Goal: Task Accomplishment & Management: Use online tool/utility

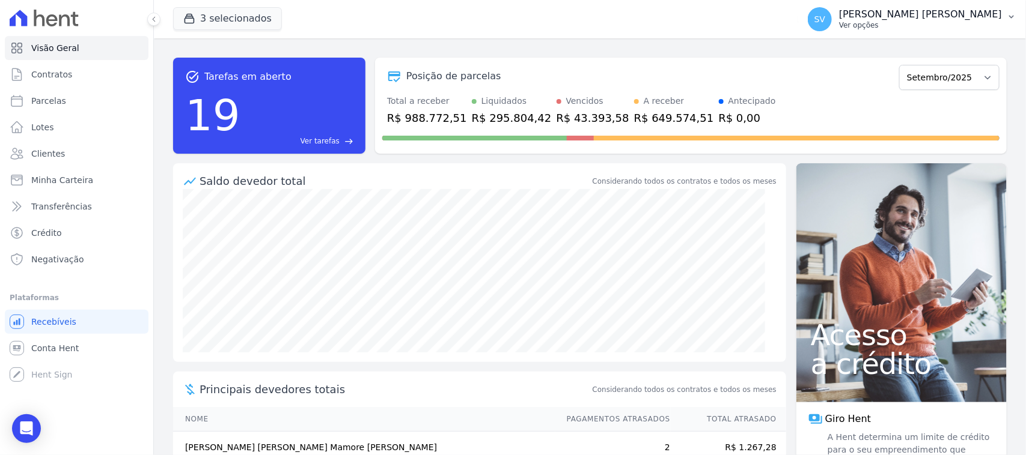
click at [858, 7] on div "SV SHIRLEY VANESSA SOUSA ALVES Ver opções" at bounding box center [905, 19] width 194 height 24
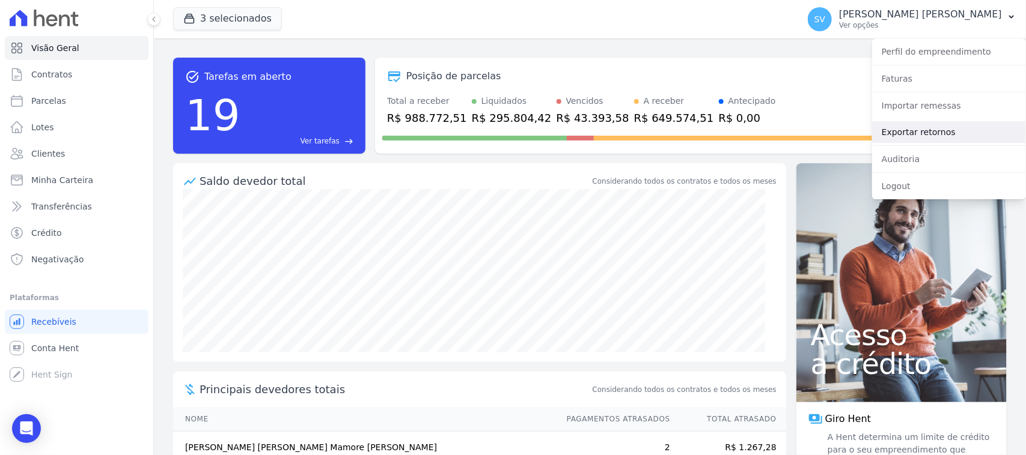
click at [945, 139] on link "Exportar retornos" at bounding box center [949, 132] width 154 height 22
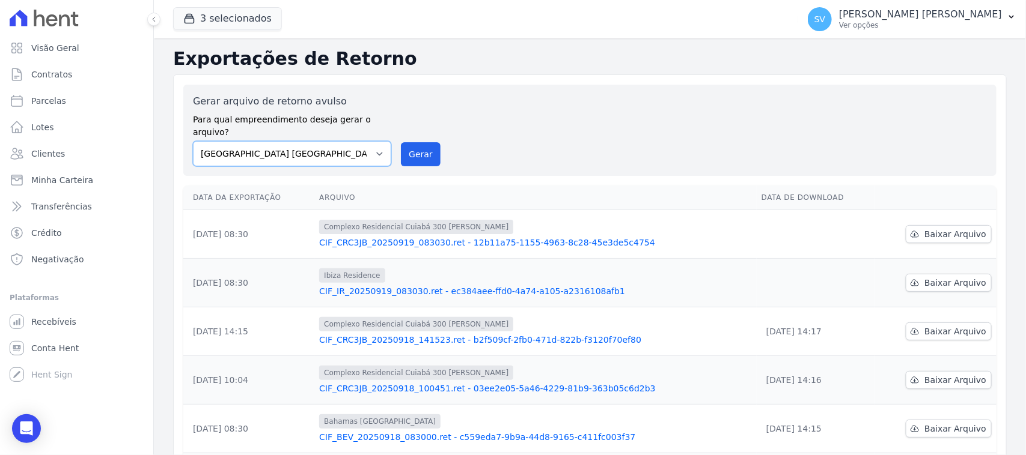
click at [329, 148] on select "BAHAMAS EAST VILLAGE COMPLEXO RESIDENCIAL CUIABÁ 300 - JOÃO DE BARRO IBIZA RESI…" at bounding box center [292, 153] width 198 height 25
select select "a999329b-d322-46c5-b2df-9163b092fb9b"
click at [193, 141] on select "BAHAMAS EAST VILLAGE COMPLEXO RESIDENCIAL CUIABÁ 300 - JOÃO DE BARRO IBIZA RESI…" at bounding box center [292, 153] width 198 height 25
click at [407, 142] on button "Gerar" at bounding box center [421, 154] width 40 height 24
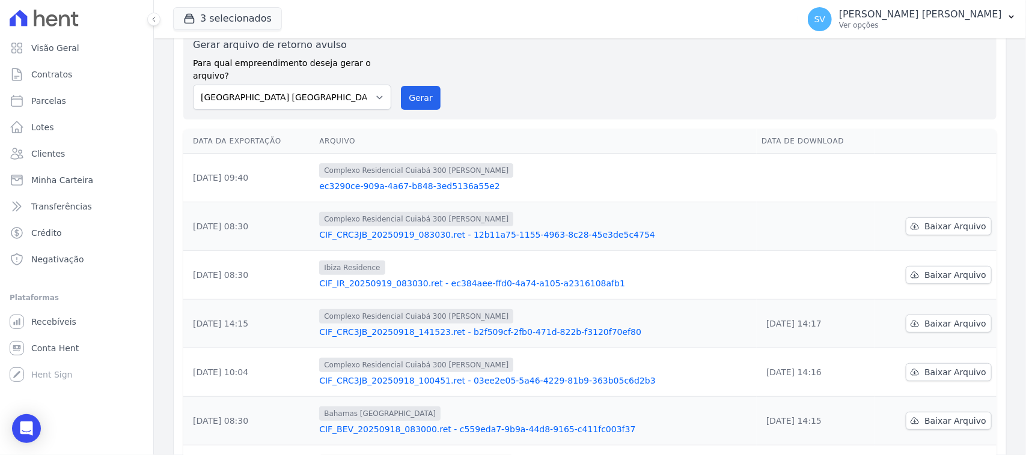
scroll to position [225, 0]
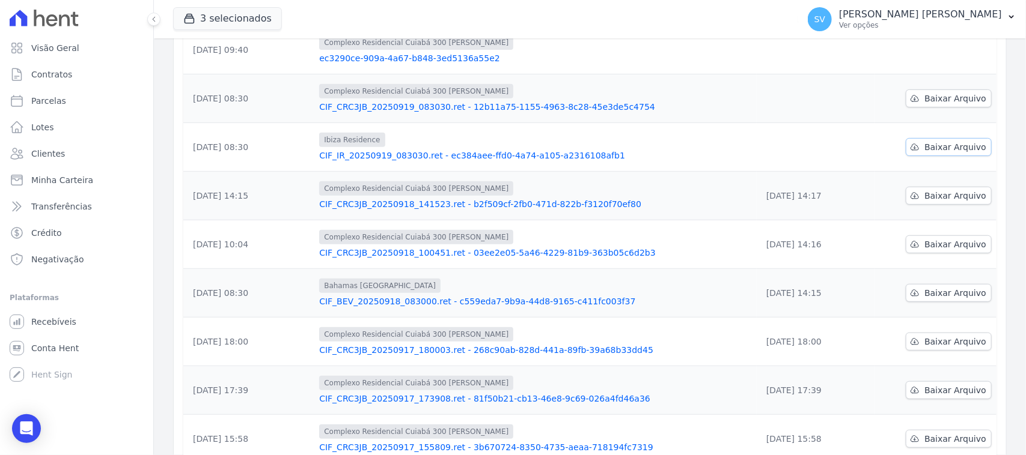
click at [924, 141] on span "Baixar Arquivo" at bounding box center [955, 147] width 62 height 12
click at [629, 150] on link "CIF_IR_20250919_083030.ret - ec384aee-ffd0-4a74-a105-a2316108afb1" at bounding box center [535, 156] width 433 height 12
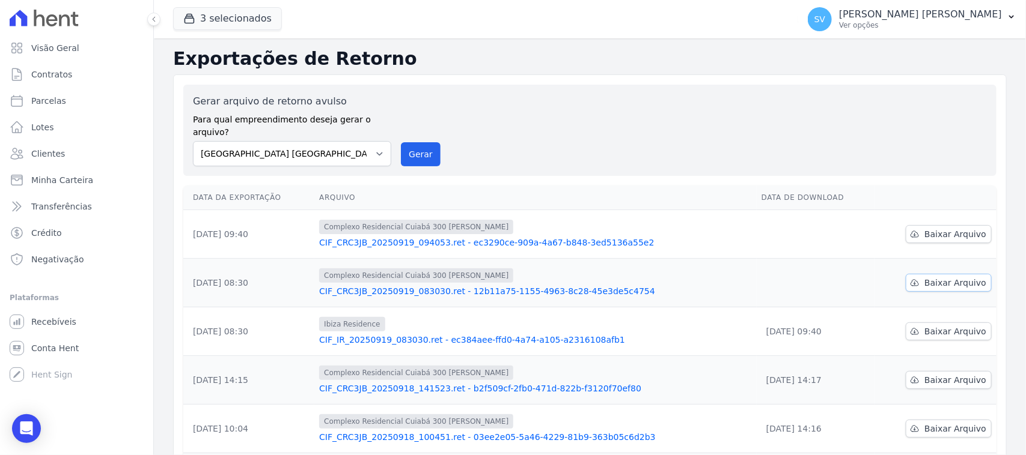
click at [933, 277] on span "Baixar Arquivo" at bounding box center [955, 283] width 62 height 12
click at [930, 227] on link "Baixar Arquivo" at bounding box center [948, 234] width 86 height 18
click at [224, 18] on button "3 selecionados" at bounding box center [227, 18] width 109 height 23
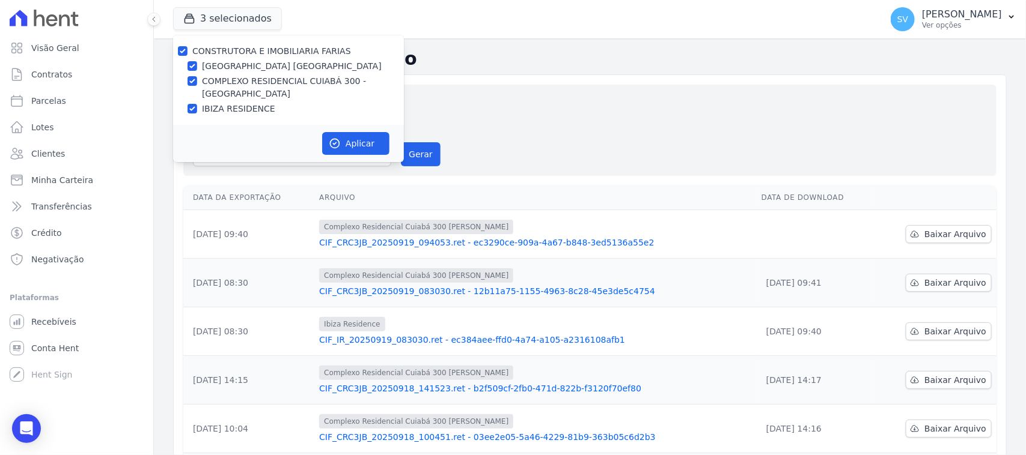
click at [544, 91] on div "Gerar arquivo de retorno avulso Para qual empreendimento deseja gerar o arquivo…" at bounding box center [589, 130] width 813 height 91
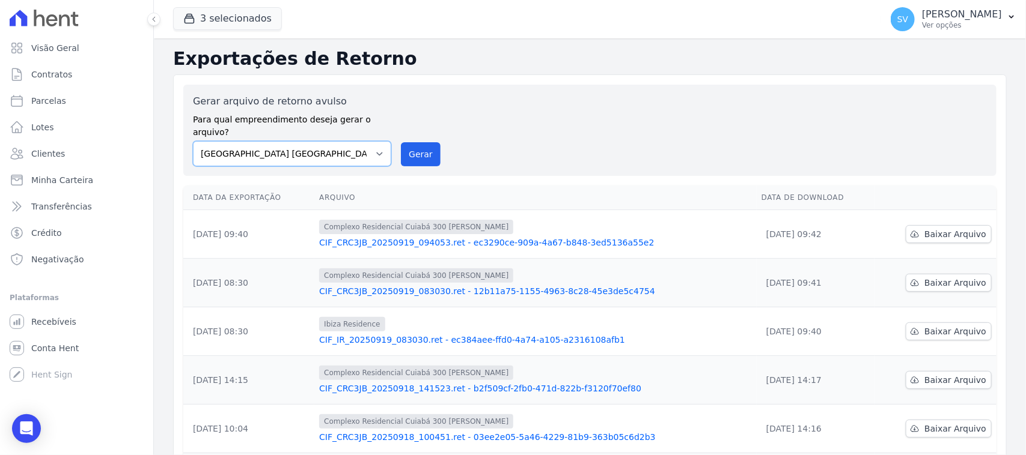
click at [314, 141] on select "BAHAMAS EAST VILLAGE COMPLEXO RESIDENCIAL CUIABÁ 300 - JOÃO DE BARRO IBIZA RESI…" at bounding box center [292, 153] width 198 height 25
select select "a999329b-d322-46c5-b2df-9163b092fb9b"
click at [193, 141] on select "BAHAMAS EAST VILLAGE COMPLEXO RESIDENCIAL CUIABÁ 300 - JOÃO DE BARRO IBIZA RESI…" at bounding box center [292, 153] width 198 height 25
click at [416, 157] on div "Gerar arquivo de retorno avulso Para qual empreendimento deseja gerar o arquivo…" at bounding box center [589, 130] width 813 height 91
drag, startPoint x: 416, startPoint y: 139, endPoint x: 564, endPoint y: 118, distance: 148.7
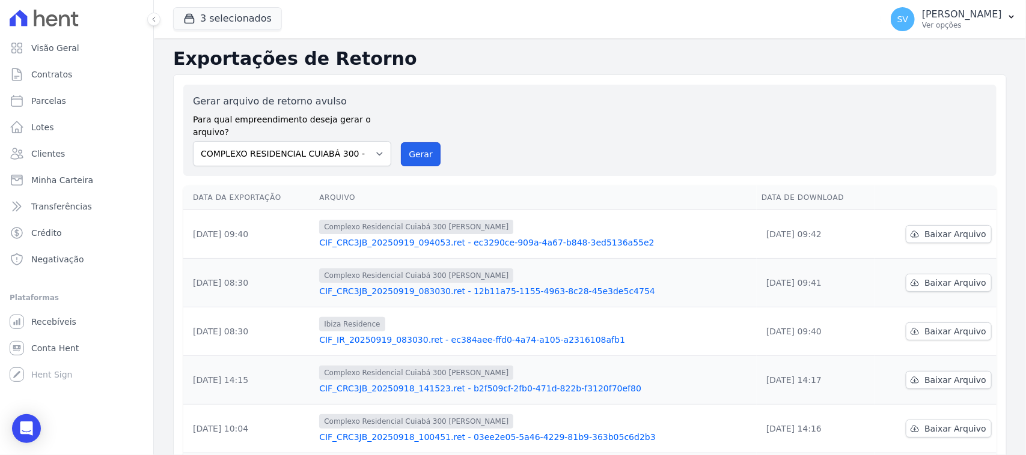
click at [416, 142] on button "Gerar" at bounding box center [421, 154] width 40 height 24
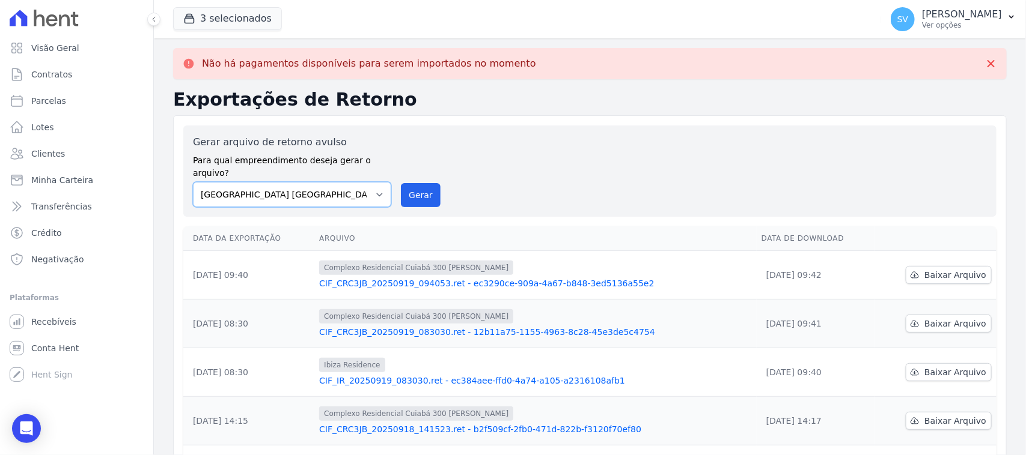
click at [362, 183] on select "[GEOGRAPHIC_DATA] COMPLEXO RESIDENCIAL [GEOGRAPHIC_DATA] 300 - [GEOGRAPHIC_DATA…" at bounding box center [292, 194] width 198 height 25
click at [193, 182] on select "[GEOGRAPHIC_DATA] COMPLEXO RESIDENCIAL [GEOGRAPHIC_DATA] 300 - [GEOGRAPHIC_DATA…" at bounding box center [292, 194] width 198 height 25
click at [412, 186] on button "Gerar" at bounding box center [421, 195] width 40 height 24
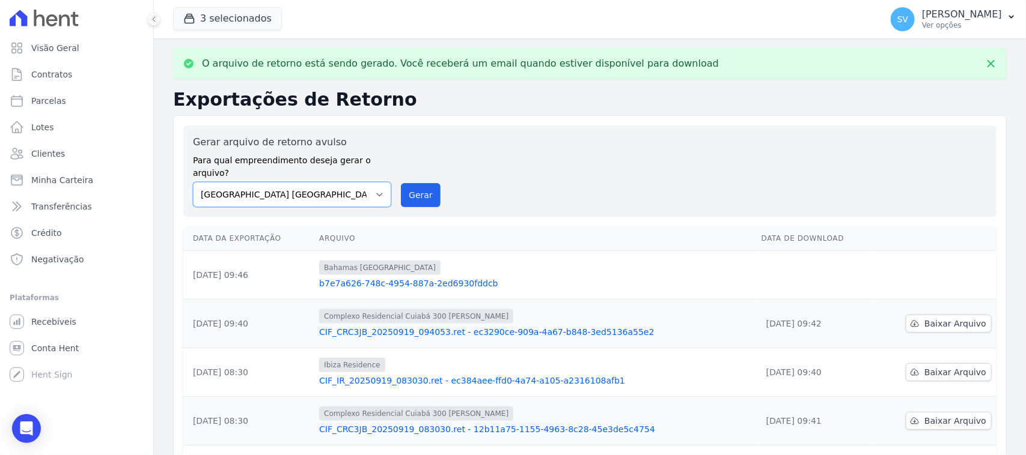
click at [344, 184] on select "BAHAMAS EAST VILLAGE COMPLEXO RESIDENCIAL CUIABÁ 300 - JOÃO DE BARRO IBIZA RESI…" at bounding box center [292, 194] width 198 height 25
click at [475, 124] on div "Gerar arquivo de retorno avulso Para qual empreendimento deseja gerar o arquivo…" at bounding box center [589, 452] width 833 height 675
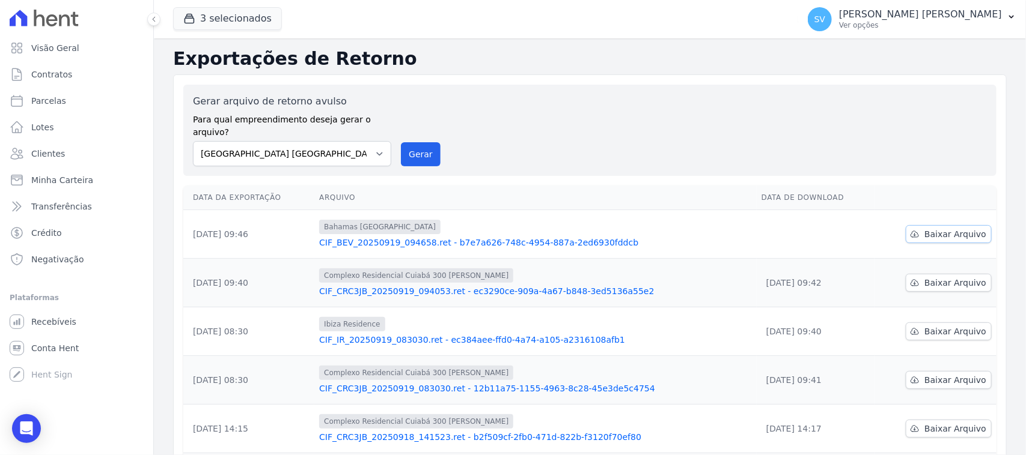
click at [917, 225] on link "Baixar Arquivo" at bounding box center [948, 234] width 86 height 18
drag, startPoint x: 0, startPoint y: 0, endPoint x: 353, endPoint y: 142, distance: 380.4
click at [353, 142] on select "[GEOGRAPHIC_DATA] COMPLEXO RESIDENCIAL [GEOGRAPHIC_DATA] 300 - [GEOGRAPHIC_DATA…" at bounding box center [292, 153] width 198 height 25
select select "a999329b-d322-46c5-b2df-9163b092fb9b"
click at [193, 141] on select "[GEOGRAPHIC_DATA] COMPLEXO RESIDENCIAL [GEOGRAPHIC_DATA] 300 - [GEOGRAPHIC_DATA…" at bounding box center [292, 153] width 198 height 25
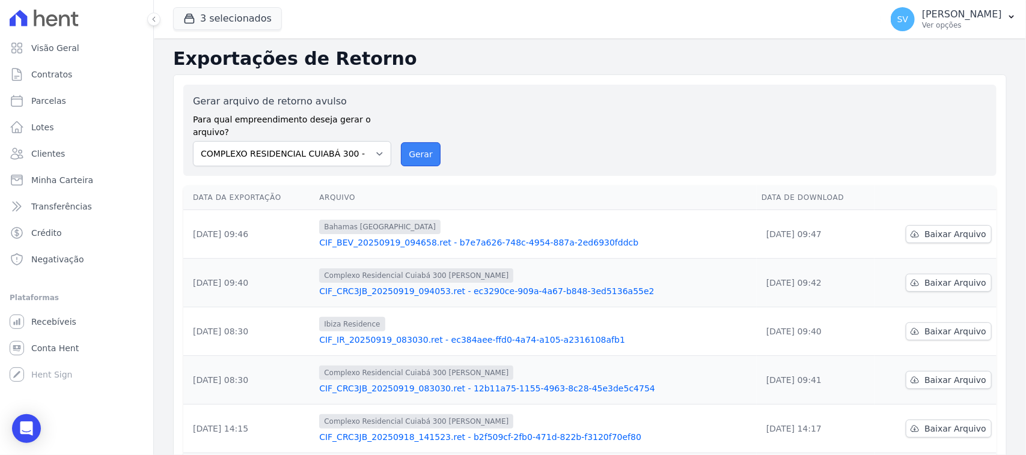
click at [428, 144] on button "Gerar" at bounding box center [421, 154] width 40 height 24
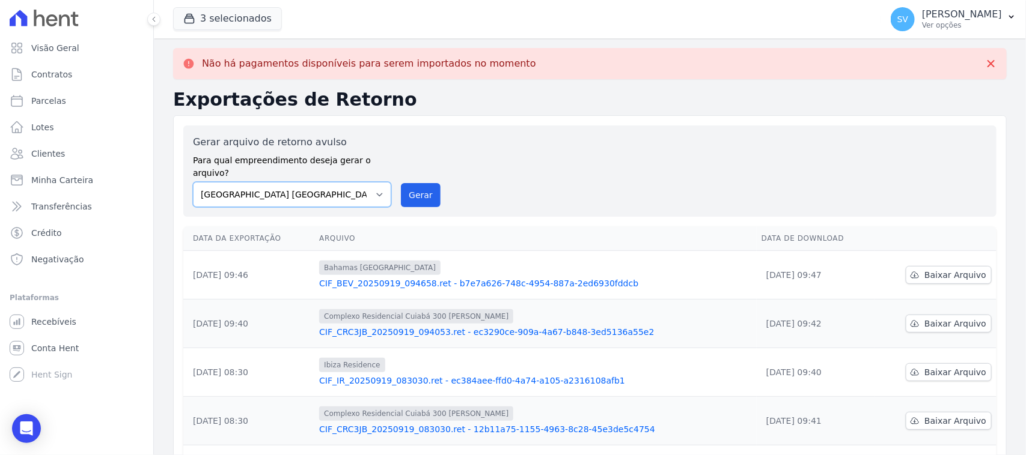
click at [364, 182] on select "BAHAMAS EAST VILLAGE COMPLEXO RESIDENCIAL CUIABÁ 300 - JOÃO DE BARRO IBIZA RESI…" at bounding box center [292, 194] width 198 height 25
select select "73a372cd-5640-41c8-aaea-11bd74619c10"
click at [193, 182] on select "BAHAMAS EAST VILLAGE COMPLEXO RESIDENCIAL CUIABÁ 300 - JOÃO DE BARRO IBIZA RESI…" at bounding box center [292, 194] width 198 height 25
click at [404, 183] on button "Gerar" at bounding box center [421, 195] width 40 height 24
click at [266, 182] on select "BAHAMAS EAST VILLAGE COMPLEXO RESIDENCIAL CUIABÁ 300 - JOÃO DE BARRO IBIZA RESI…" at bounding box center [292, 194] width 198 height 25
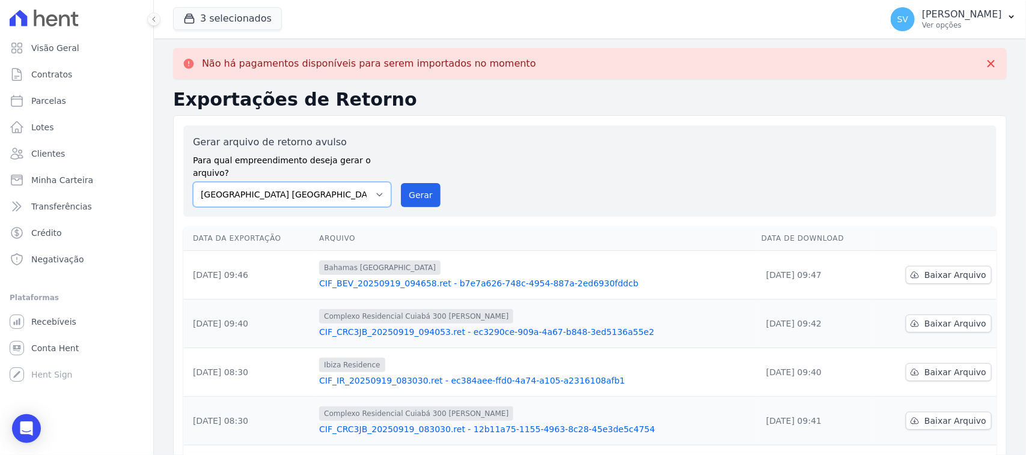
select select "a999329b-d322-46c5-b2df-9163b092fb9b"
click at [193, 182] on select "BAHAMAS EAST VILLAGE COMPLEXO RESIDENCIAL CUIABÁ 300 - JOÃO DE BARRO IBIZA RESI…" at bounding box center [292, 194] width 198 height 25
click at [424, 183] on button "Gerar" at bounding box center [421, 195] width 40 height 24
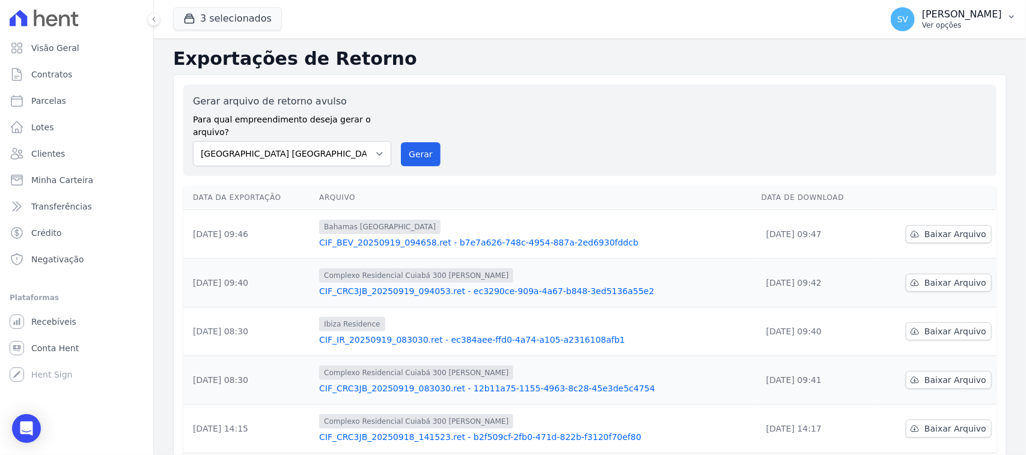
click at [890, 30] on div "SV SHIRLEY VANESSA SOUSA ALVES Ver opções" at bounding box center [945, 19] width 111 height 24
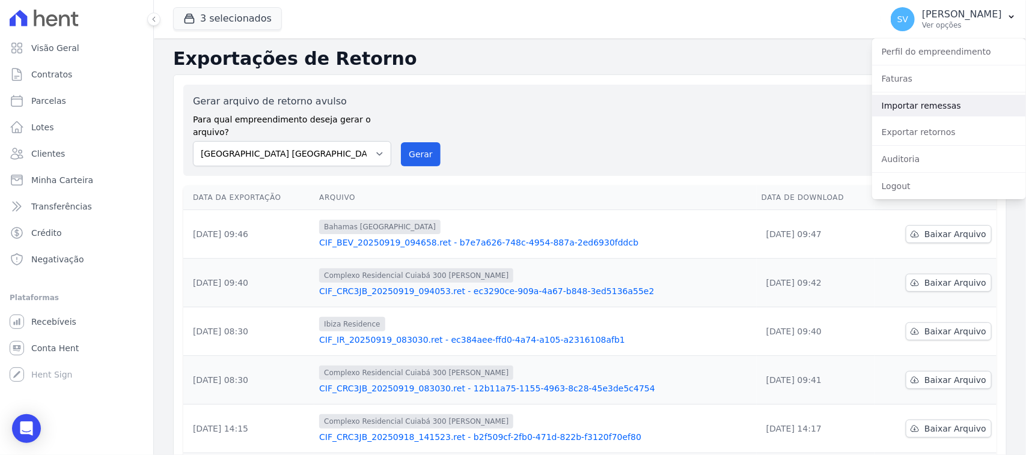
click at [930, 109] on link "Importar remessas" at bounding box center [949, 106] width 154 height 22
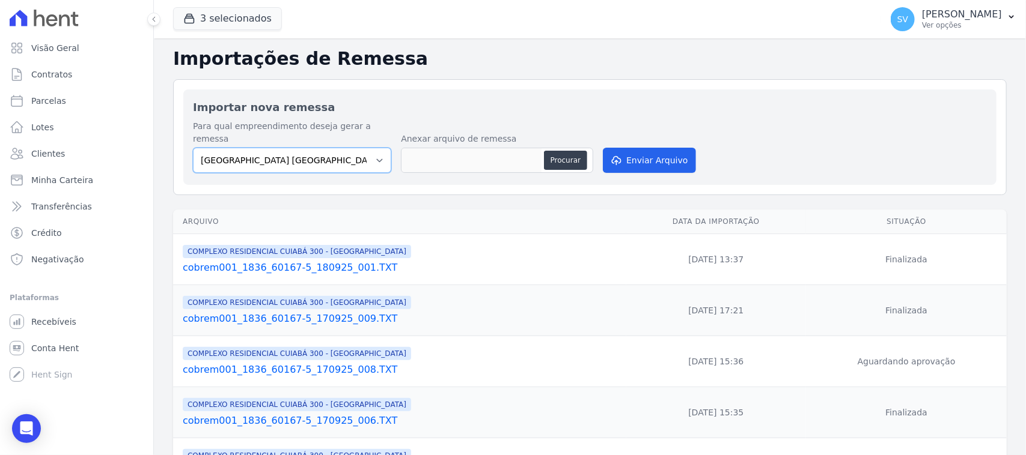
click at [321, 148] on select "[GEOGRAPHIC_DATA] COMPLEXO RESIDENCIAL [GEOGRAPHIC_DATA] 300 - [GEOGRAPHIC_DATA…" at bounding box center [292, 160] width 198 height 25
select select "a999329b-d322-46c5-b2df-9163b092fb9b"
click at [193, 148] on select "[GEOGRAPHIC_DATA] COMPLEXO RESIDENCIAL [GEOGRAPHIC_DATA] 300 - [GEOGRAPHIC_DATA…" at bounding box center [292, 160] width 198 height 25
click at [555, 151] on button "Procurar" at bounding box center [565, 160] width 43 height 19
type input "cobrem001_1836_60167-5_190925_001.TXT"
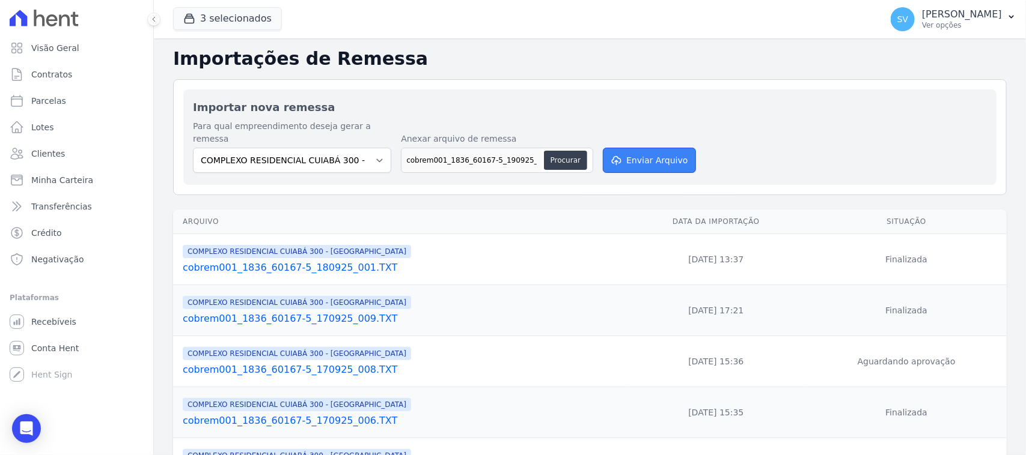
click at [630, 148] on button "Enviar Arquivo" at bounding box center [649, 160] width 93 height 25
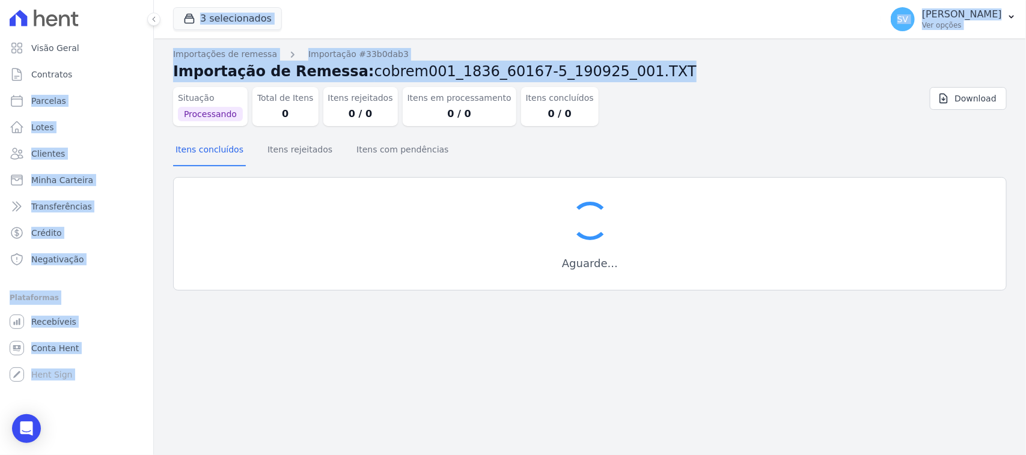
drag, startPoint x: 587, startPoint y: 70, endPoint x: 203, endPoint y: 87, distance: 384.3
click at [145, 84] on div "Visão Geral Contratos Parcelas Lotes Clientes Minha Carteira Transferências Cré…" at bounding box center [513, 227] width 1026 height 455
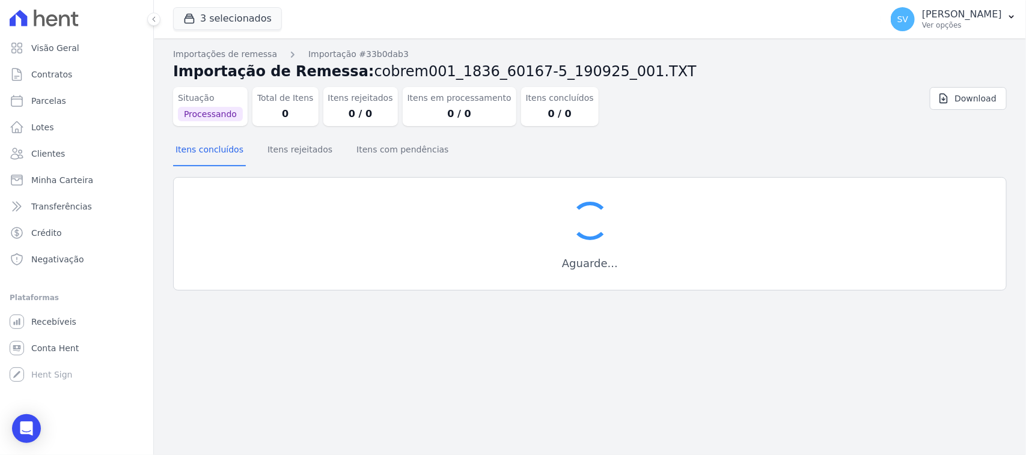
click at [676, 106] on div "Situação Processando Total de Itens 0 Itens rejeitados 0 / 0 Itens em processam…" at bounding box center [520, 104] width 695 height 44
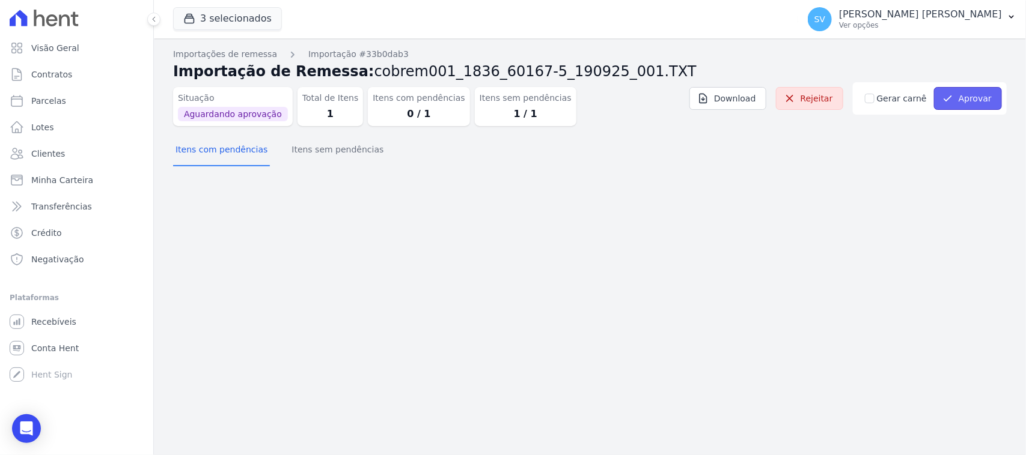
click at [962, 99] on button "Aprovar" at bounding box center [968, 98] width 68 height 23
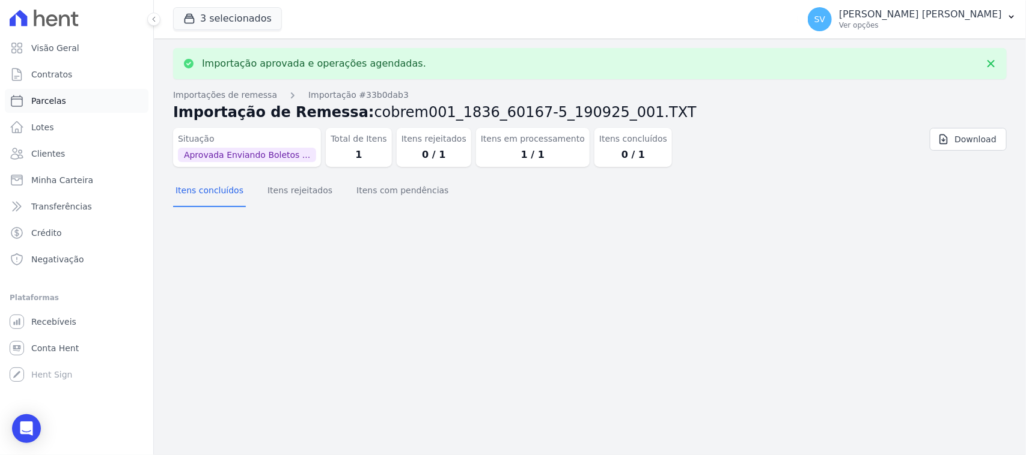
click at [61, 103] on span "Parcelas" at bounding box center [48, 101] width 35 height 12
select select
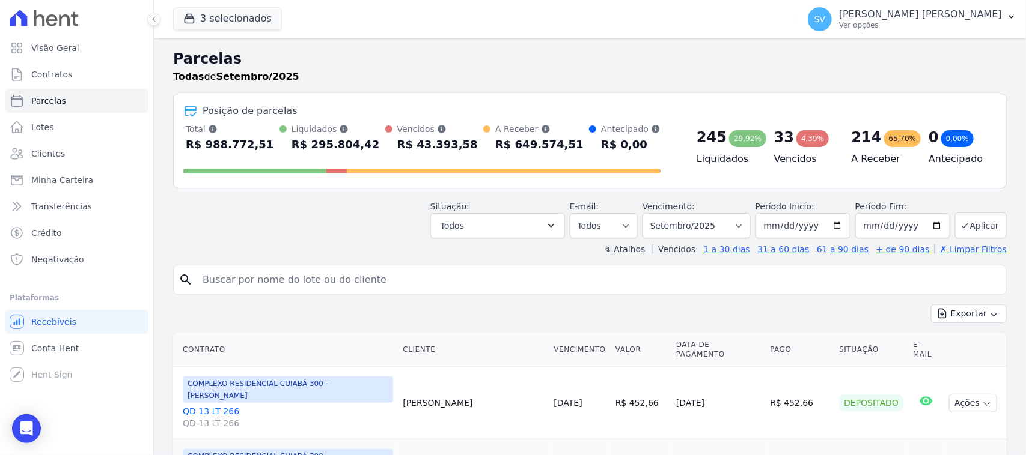
click at [279, 272] on input "search" at bounding box center [598, 280] width 806 height 24
paste input "Allan Patrick de Miranda Lima"
type input "ALLAN PATRICK DE MIRANDA LIMA"
select select
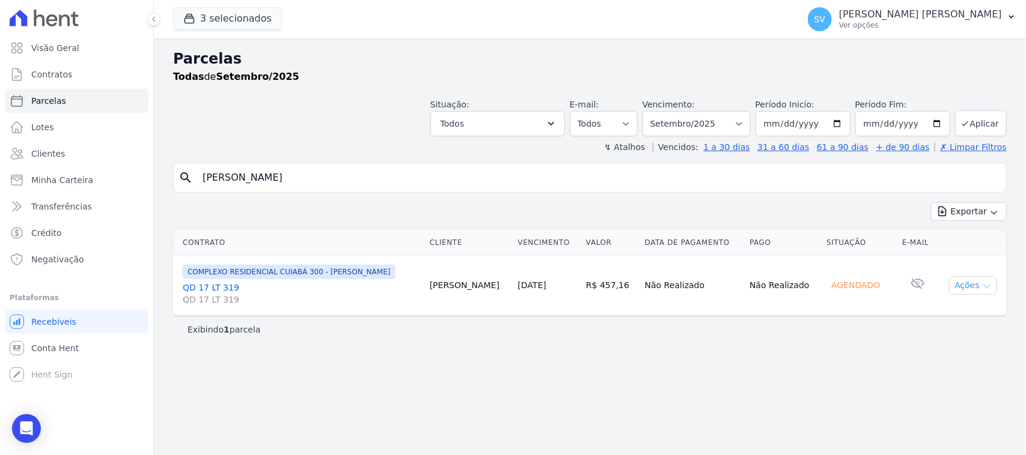
click at [954, 280] on button "Ações" at bounding box center [973, 285] width 48 height 19
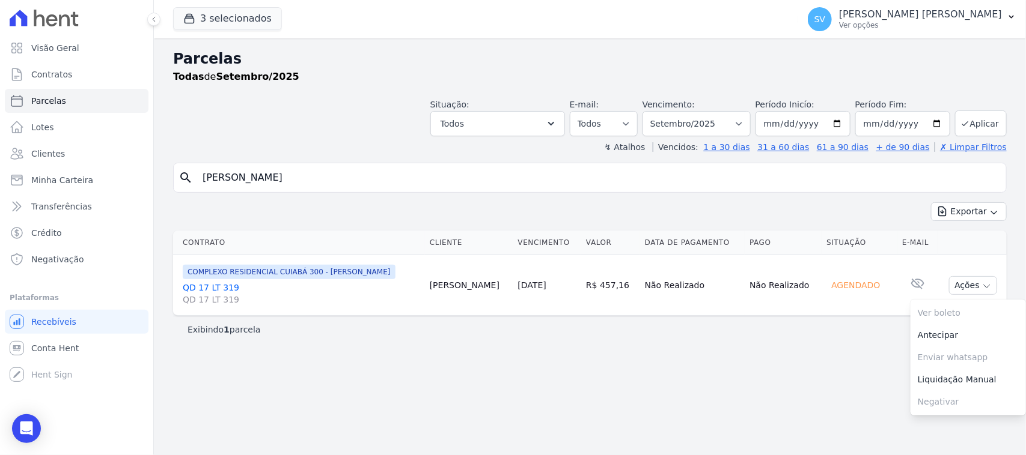
click at [869, 307] on td "Agendado" at bounding box center [859, 285] width 76 height 61
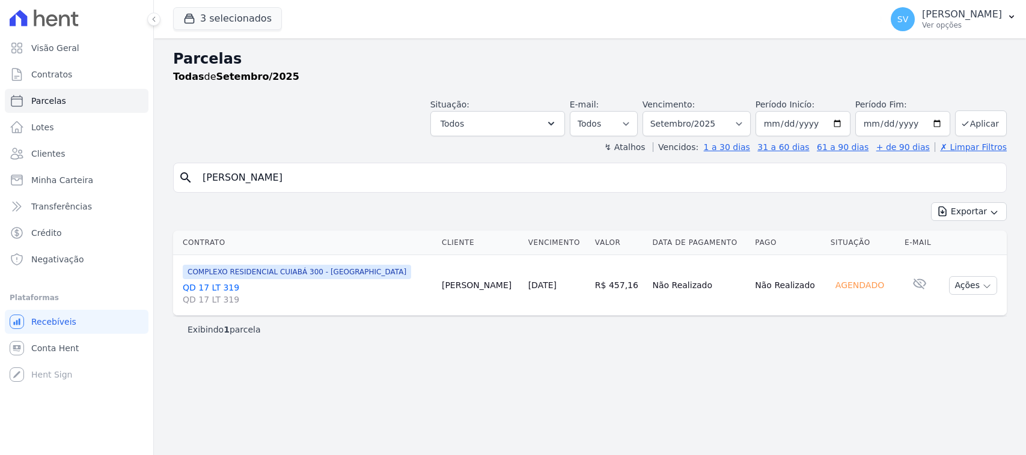
select select
click at [419, 187] on input "[PERSON_NAME]" at bounding box center [598, 178] width 806 height 24
select select
click at [1001, 284] on td "Ações Ver boleto Antecipar Antecipação não disponível Enviar whatsapp É necessá…" at bounding box center [972, 285] width 67 height 61
drag, startPoint x: 998, startPoint y: 285, endPoint x: 987, endPoint y: 288, distance: 11.2
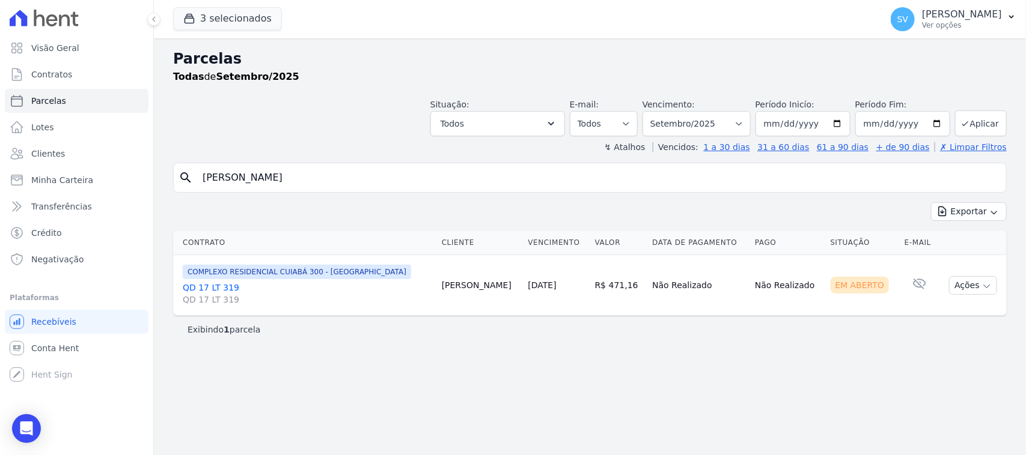
click at [997, 286] on td "Ações Ver boleto Antecipar Antecipação não disponível Enviar whatsapp É necessá…" at bounding box center [972, 285] width 67 height 61
click at [985, 288] on icon "button" at bounding box center [987, 287] width 10 height 10
click at [947, 318] on link "Ver boleto" at bounding box center [967, 313] width 115 height 22
click at [413, 349] on div "Parcelas Todas de Setembro/2025 Situação: Agendado Em Aberto Pago Processando C…" at bounding box center [590, 246] width 872 height 417
click at [922, 21] on p "Ver opções" at bounding box center [962, 25] width 80 height 10
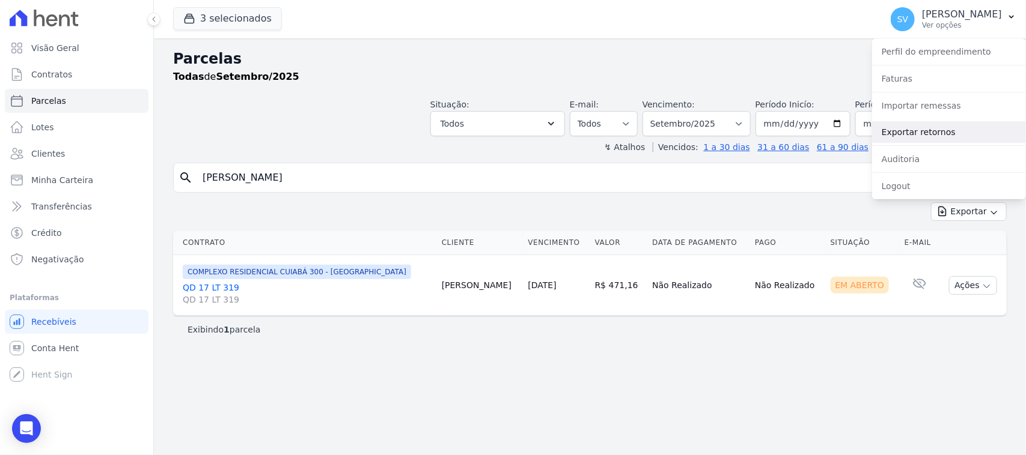
click at [924, 132] on link "Exportar retornos" at bounding box center [949, 132] width 154 height 22
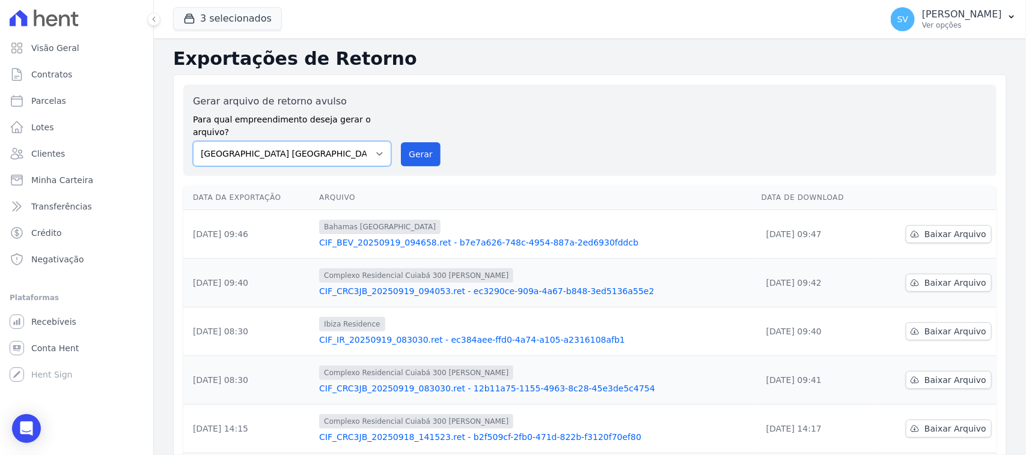
click at [339, 141] on select "[GEOGRAPHIC_DATA] COMPLEXO RESIDENCIAL [GEOGRAPHIC_DATA] 300 - [GEOGRAPHIC_DATA…" at bounding box center [292, 153] width 198 height 25
select select "a999329b-d322-46c5-b2df-9163b092fb9b"
click at [193, 141] on select "[GEOGRAPHIC_DATA] COMPLEXO RESIDENCIAL [GEOGRAPHIC_DATA] 300 - [GEOGRAPHIC_DATA…" at bounding box center [292, 153] width 198 height 25
drag, startPoint x: 415, startPoint y: 143, endPoint x: 566, endPoint y: 108, distance: 154.8
click at [415, 144] on button "Gerar" at bounding box center [421, 154] width 40 height 24
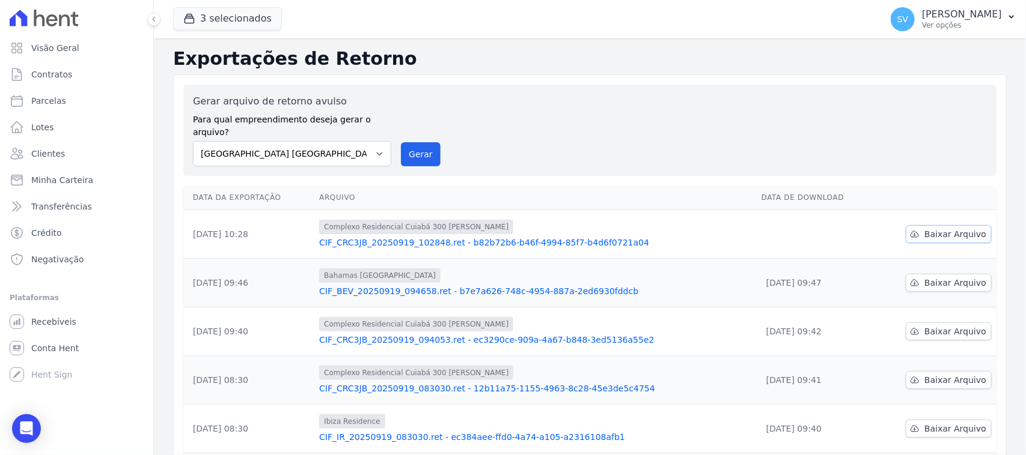
click at [949, 228] on span "Baixar Arquivo" at bounding box center [955, 234] width 62 height 12
drag, startPoint x: 608, startPoint y: 96, endPoint x: 622, endPoint y: 109, distance: 19.1
click at [608, 96] on div "Gerar arquivo de retorno avulso Para qual empreendimento deseja gerar o arquivo…" at bounding box center [590, 130] width 794 height 72
drag, startPoint x: 365, startPoint y: 127, endPoint x: 377, endPoint y: 145, distance: 21.5
click at [365, 127] on div "Gerar arquivo de retorno avulso Para qual empreendimento deseja gerar o arquivo…" at bounding box center [292, 130] width 198 height 72
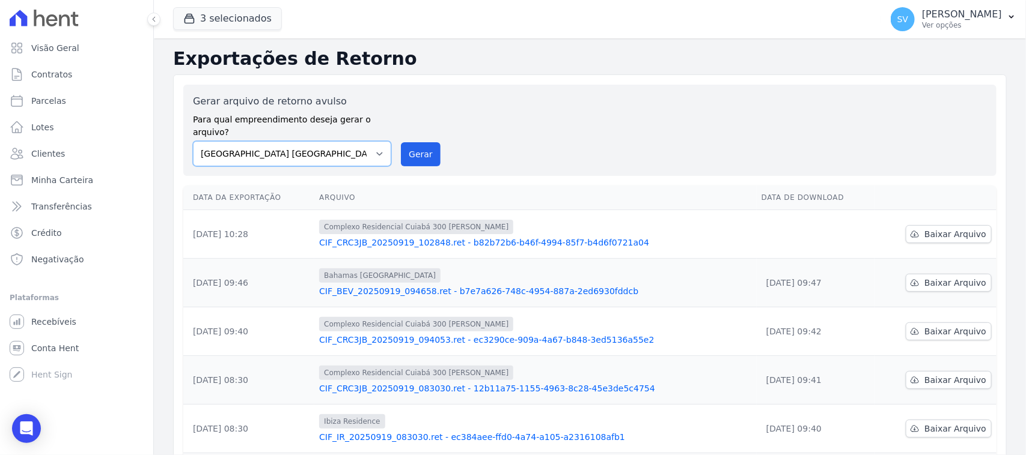
drag, startPoint x: 358, startPoint y: 137, endPoint x: 364, endPoint y: 152, distance: 16.0
click at [358, 141] on select "[GEOGRAPHIC_DATA] COMPLEXO RESIDENCIAL [GEOGRAPHIC_DATA] 300 - [GEOGRAPHIC_DATA…" at bounding box center [292, 153] width 198 height 25
select select "a999329b-d322-46c5-b2df-9163b092fb9b"
click at [193, 141] on select "[GEOGRAPHIC_DATA] COMPLEXO RESIDENCIAL [GEOGRAPHIC_DATA] 300 - [GEOGRAPHIC_DATA…" at bounding box center [292, 153] width 198 height 25
drag, startPoint x: 418, startPoint y: 132, endPoint x: 549, endPoint y: 106, distance: 133.5
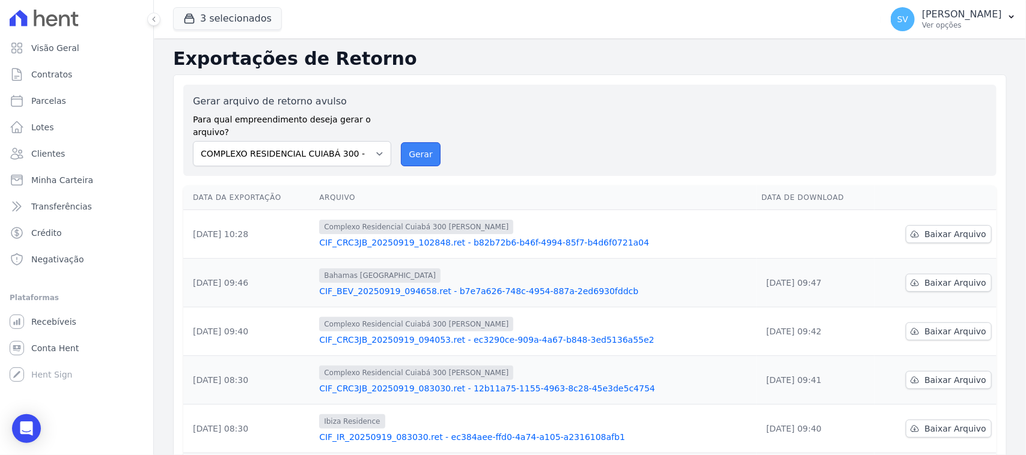
click at [418, 142] on button "Gerar" at bounding box center [421, 154] width 40 height 24
